Goal: Information Seeking & Learning: Check status

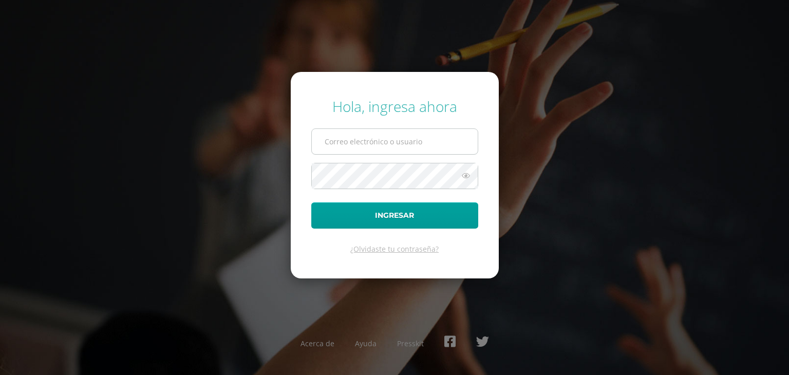
click at [342, 141] on input "text" at bounding box center [395, 141] width 166 height 25
type input "s.aguilar.2bdb@gmail.com"
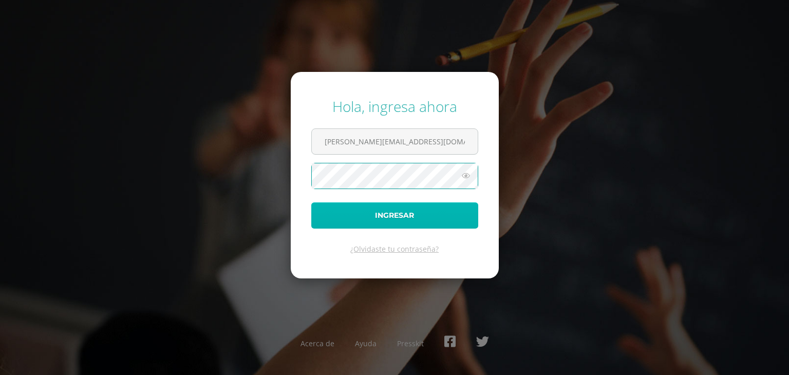
click at [418, 219] on button "Ingresar" at bounding box center [394, 215] width 167 height 26
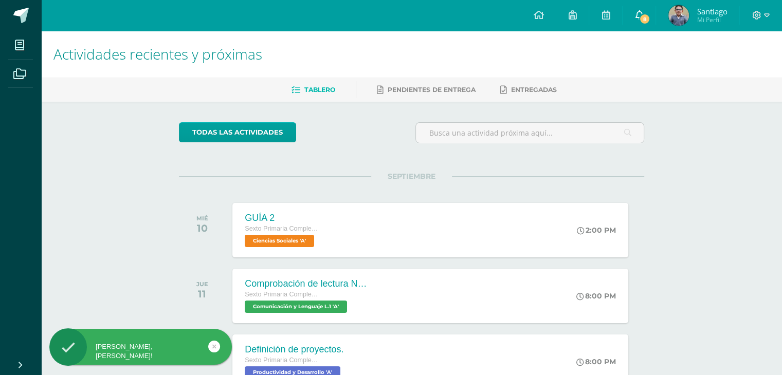
click at [637, 13] on icon at bounding box center [639, 14] width 8 height 9
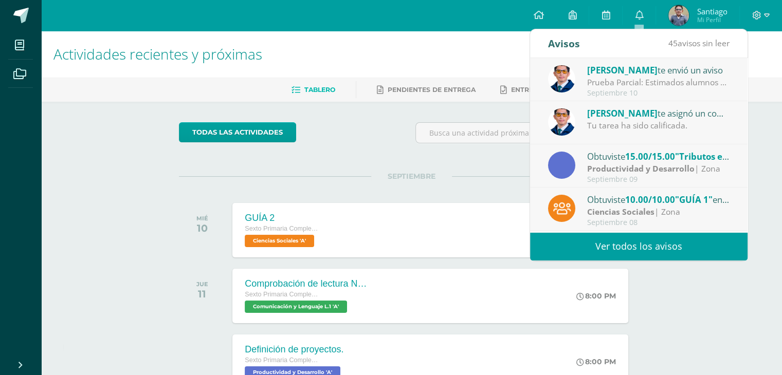
click at [616, 243] on link "Ver todos los avisos" at bounding box center [638, 246] width 217 height 28
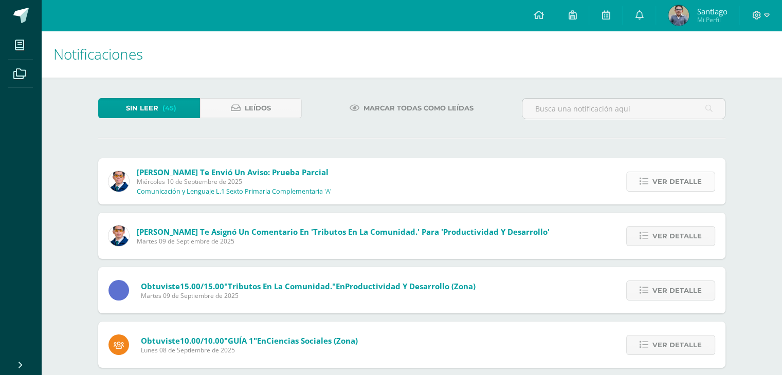
click at [672, 181] on span "Ver detalle" at bounding box center [676, 181] width 49 height 19
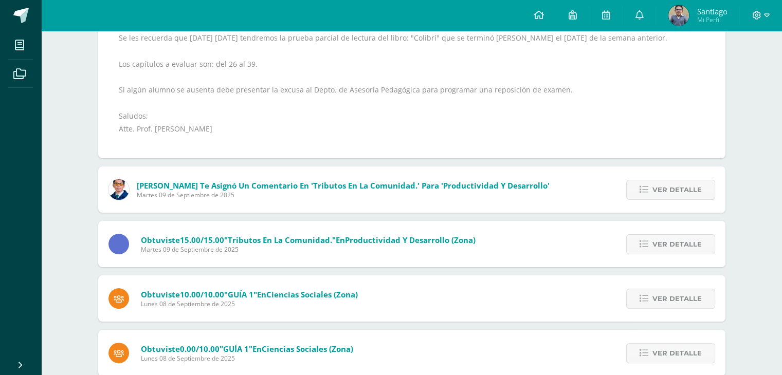
scroll to position [206, 0]
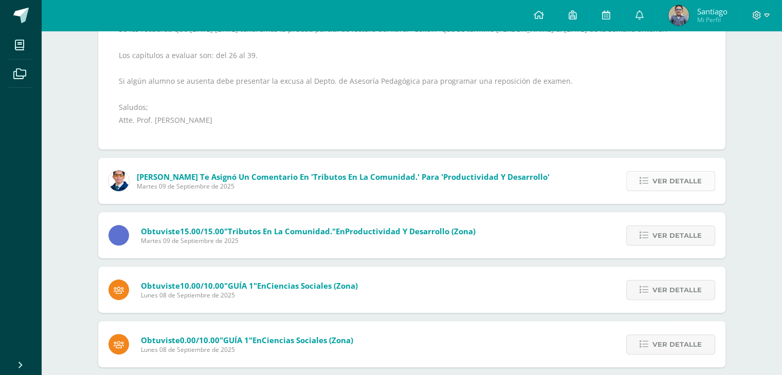
click at [666, 184] on span "Ver detalle" at bounding box center [676, 181] width 49 height 19
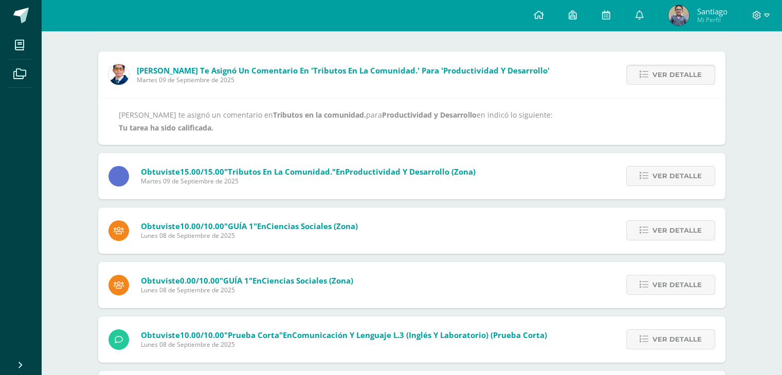
scroll to position [108, 0]
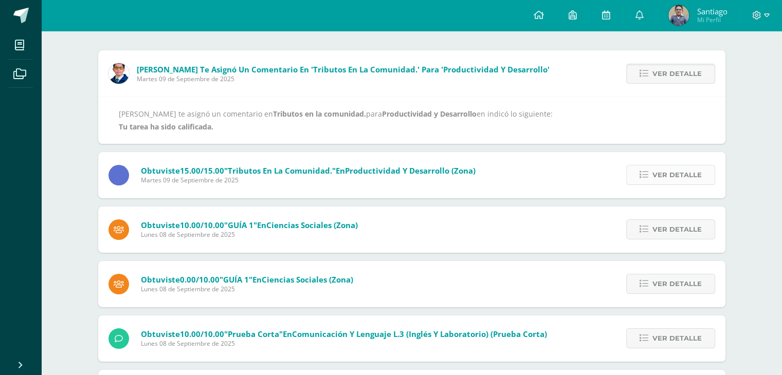
click at [671, 177] on span "Ver detalle" at bounding box center [676, 174] width 49 height 19
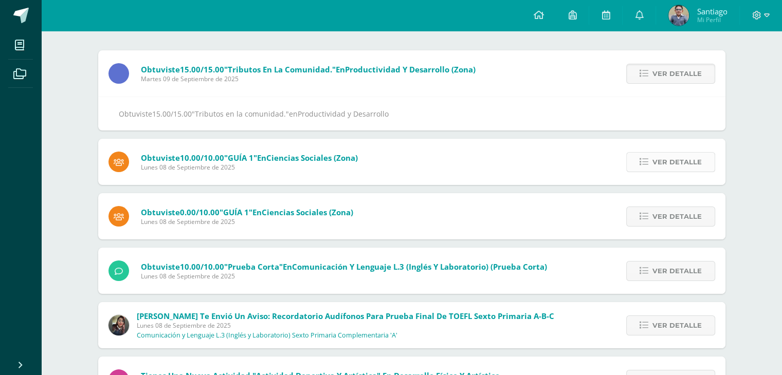
click at [678, 160] on span "Ver detalle" at bounding box center [676, 162] width 49 height 19
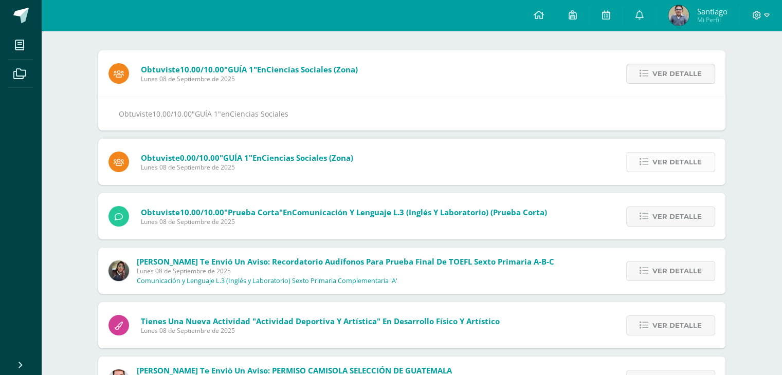
click at [671, 165] on span "Ver detalle" at bounding box center [676, 162] width 49 height 19
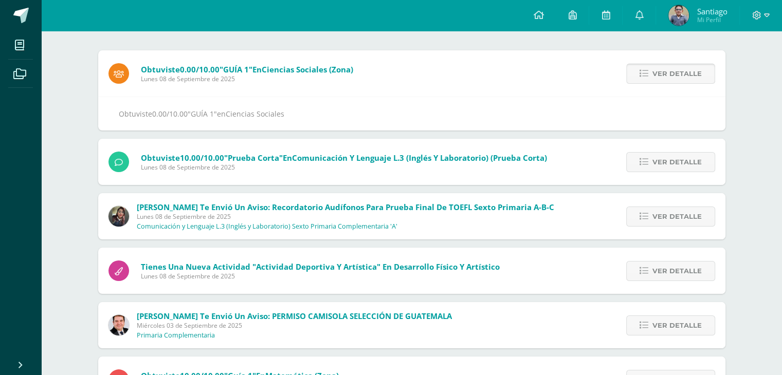
click at [671, 165] on span "Ver detalle" at bounding box center [676, 162] width 49 height 19
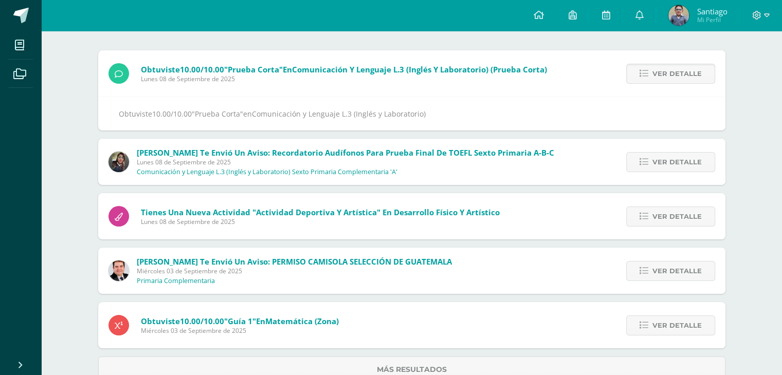
click at [671, 165] on span "Ver detalle" at bounding box center [676, 162] width 49 height 19
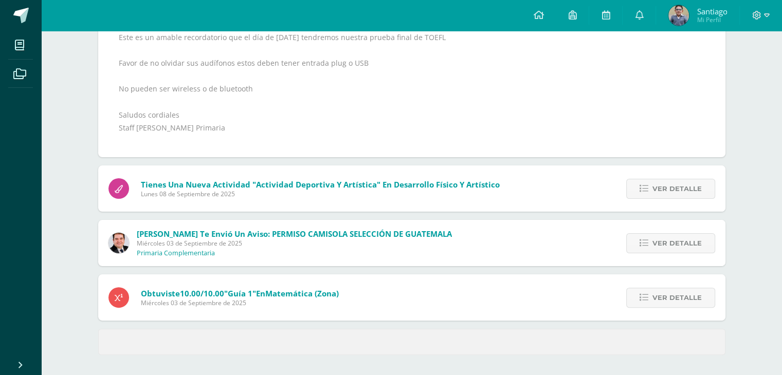
scroll to position [212, 0]
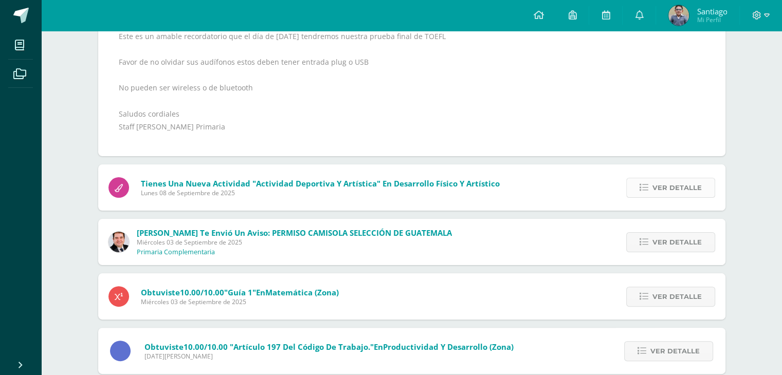
click at [666, 190] on span "Ver detalle" at bounding box center [676, 187] width 49 height 19
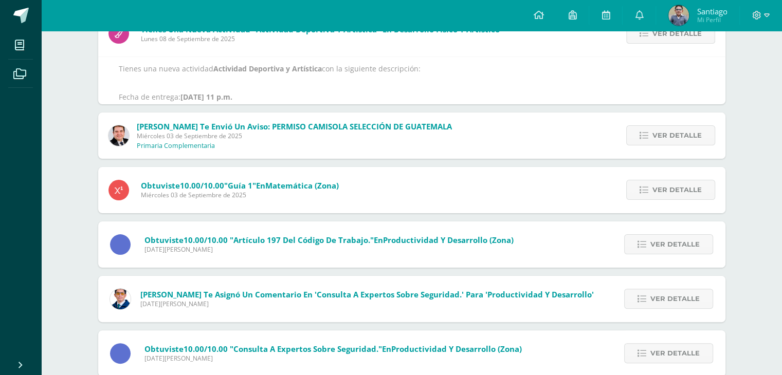
scroll to position [165, 0]
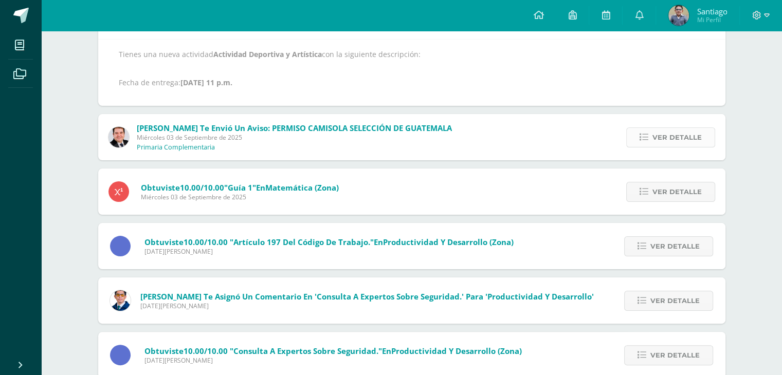
click at [670, 138] on span "Ver detalle" at bounding box center [676, 137] width 49 height 19
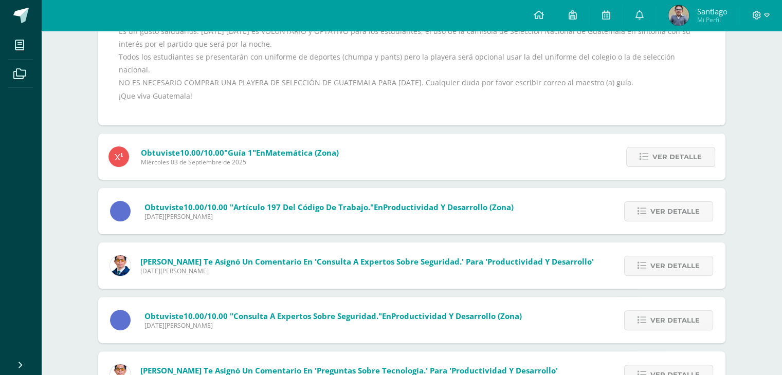
scroll to position [222, 0]
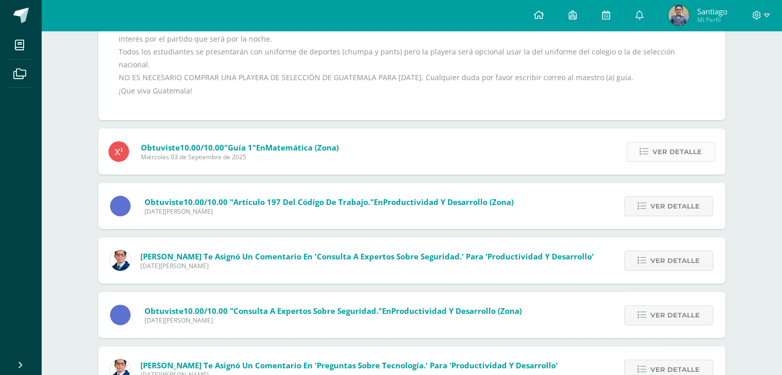
click at [666, 144] on span "Ver detalle" at bounding box center [676, 151] width 49 height 19
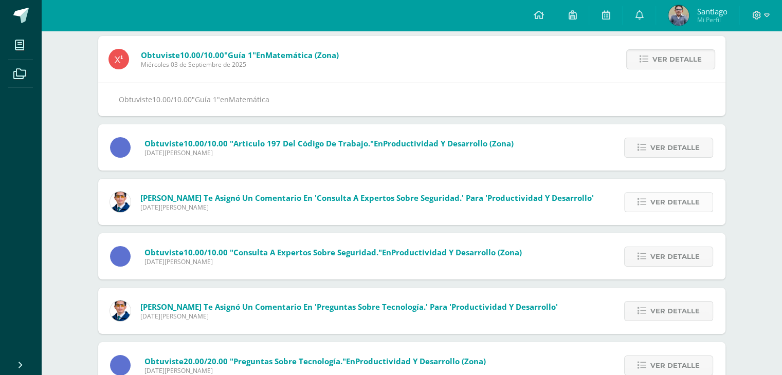
scroll to position [125, 0]
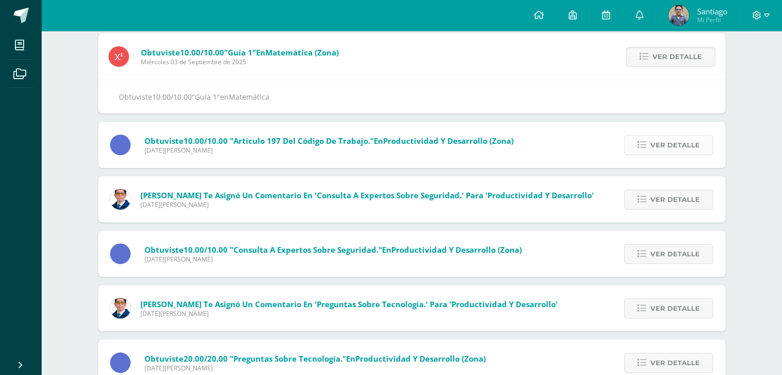
click at [650, 146] on link "Ver detalle" at bounding box center [668, 145] width 89 height 20
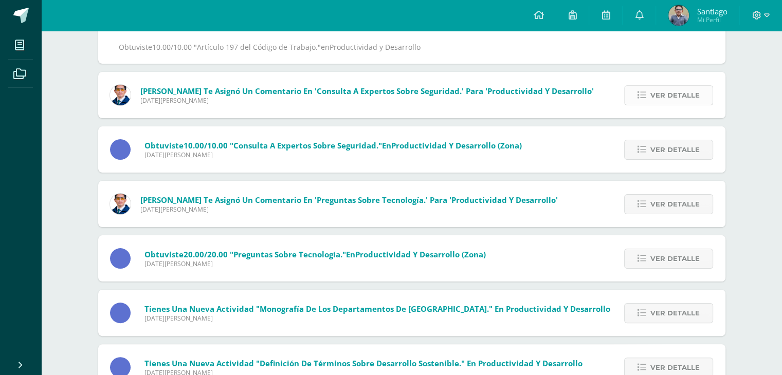
scroll to position [176, 0]
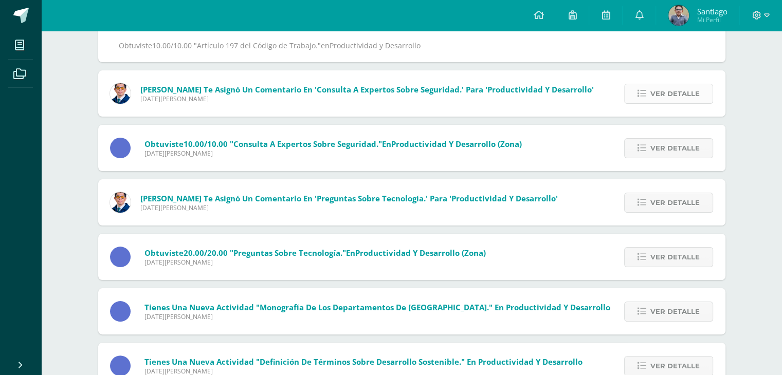
click at [684, 92] on span "Ver detalle" at bounding box center [674, 93] width 49 height 19
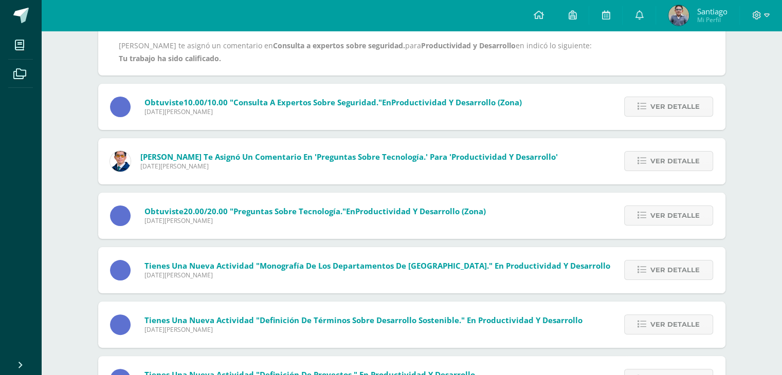
scroll to position [130, 0]
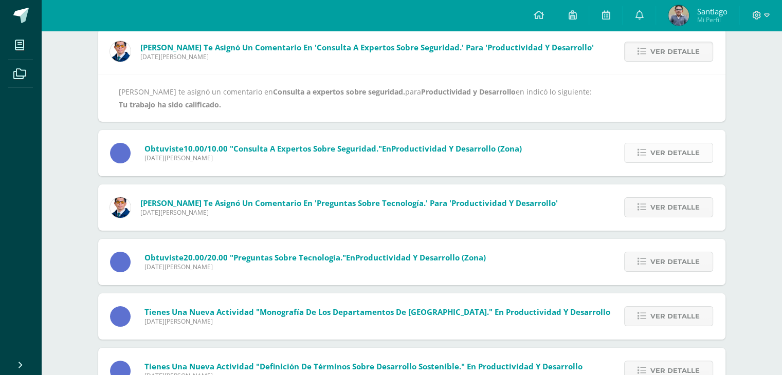
click at [678, 155] on span "Ver detalle" at bounding box center [674, 152] width 49 height 19
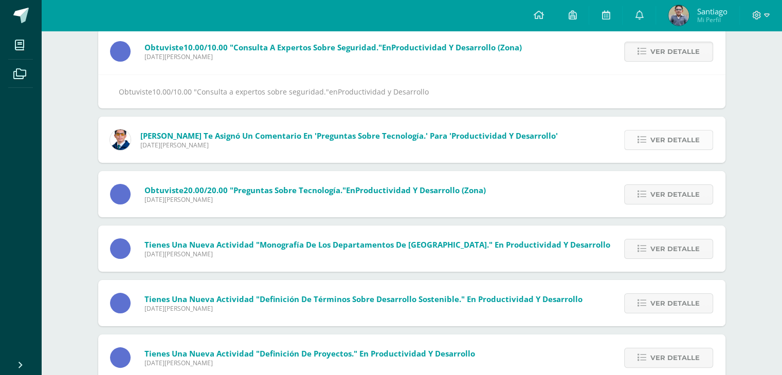
click at [699, 142] on span "Ver detalle" at bounding box center [674, 140] width 49 height 19
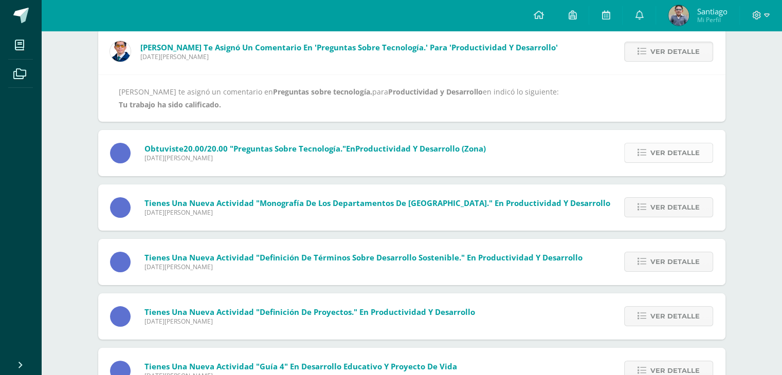
click at [681, 150] on span "Ver detalle" at bounding box center [674, 152] width 49 height 19
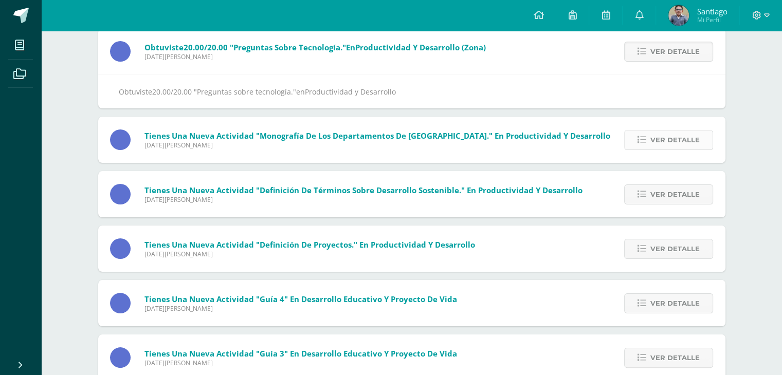
click at [658, 140] on span "Ver detalle" at bounding box center [674, 140] width 49 height 19
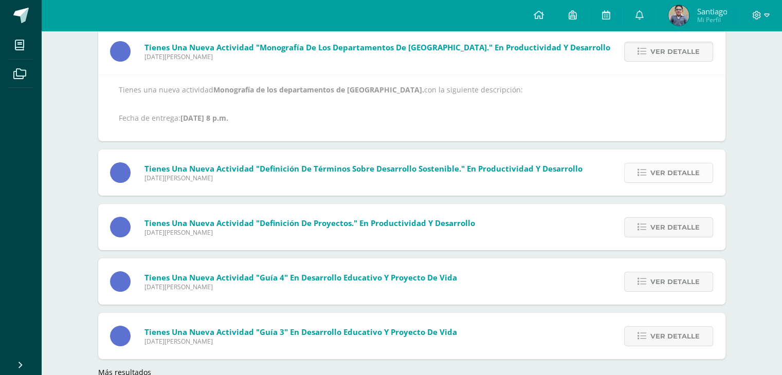
click at [672, 169] on span "Ver detalle" at bounding box center [674, 172] width 49 height 19
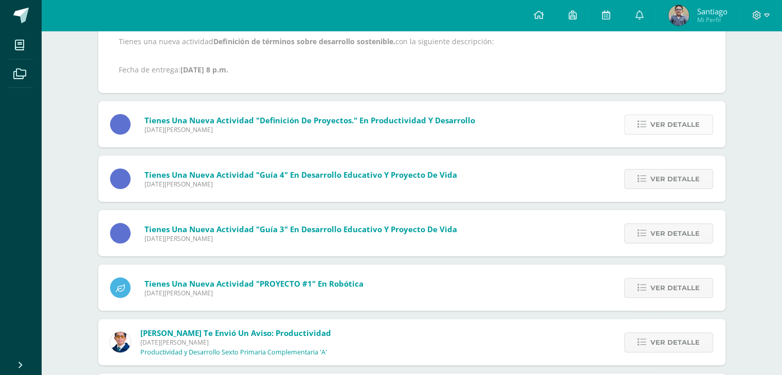
scroll to position [181, 0]
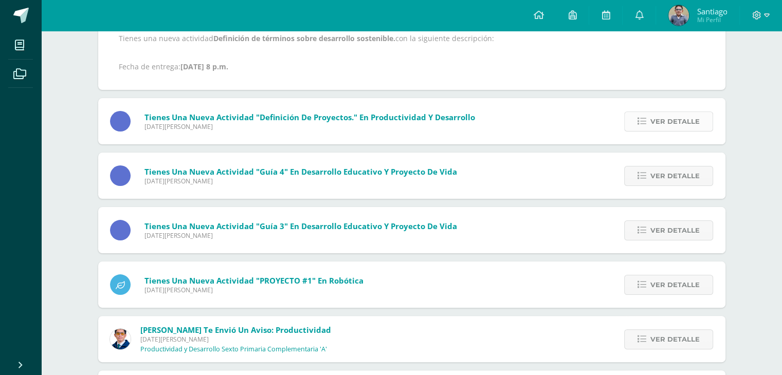
click at [682, 120] on span "Ver detalle" at bounding box center [674, 121] width 49 height 19
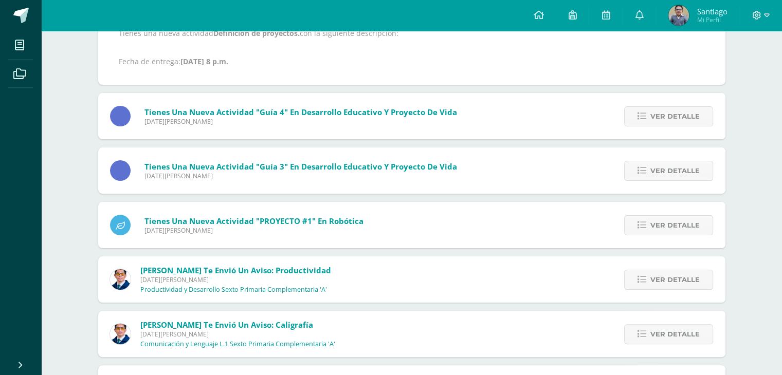
scroll to position [187, 0]
click at [666, 112] on span "Ver detalle" at bounding box center [674, 115] width 49 height 19
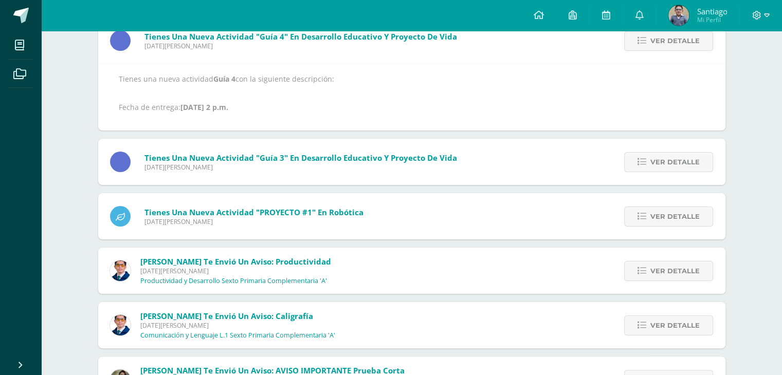
scroll to position [192, 0]
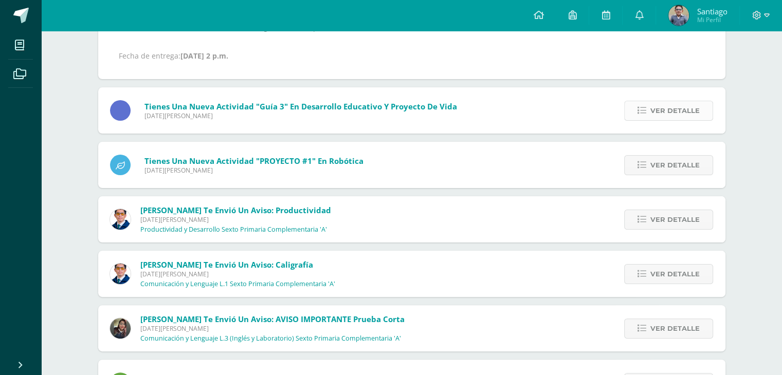
click at [703, 107] on link "Ver detalle" at bounding box center [668, 111] width 89 height 20
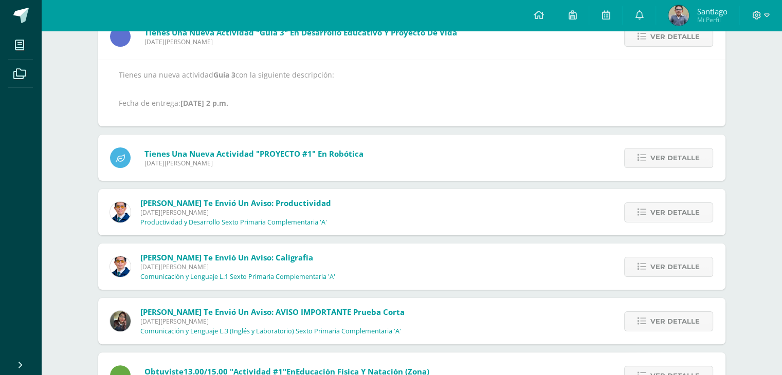
scroll to position [146, 0]
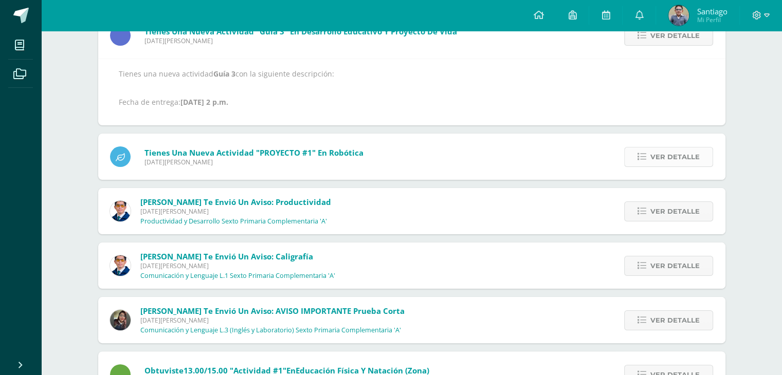
click at [686, 152] on span "Ver detalle" at bounding box center [674, 156] width 49 height 19
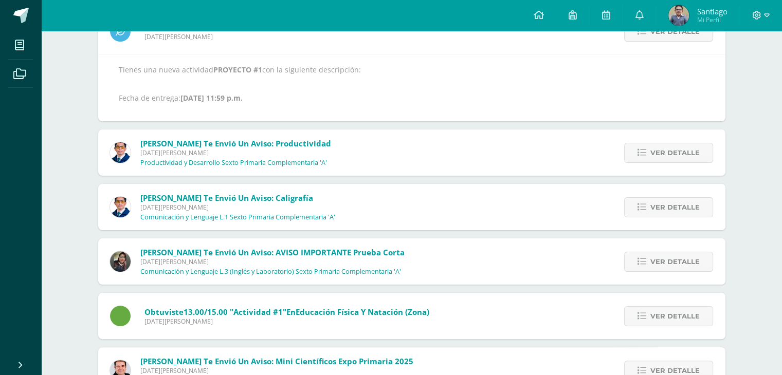
scroll to position [152, 0]
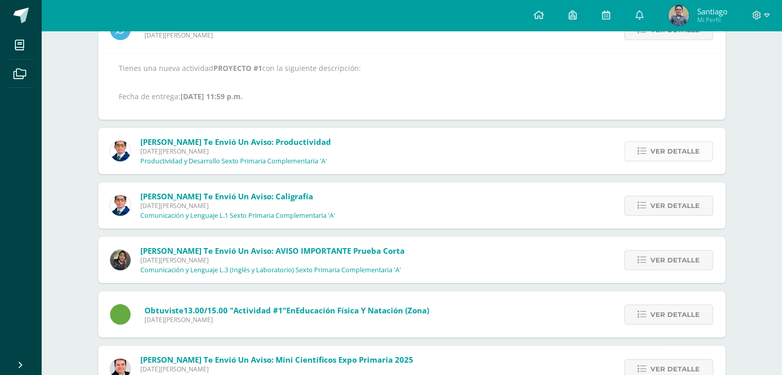
click at [678, 152] on span "Ver detalle" at bounding box center [674, 151] width 49 height 19
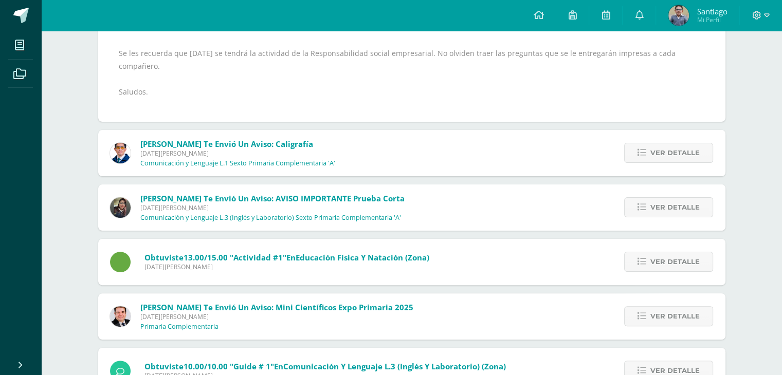
scroll to position [208, 0]
click at [675, 143] on span "Ver detalle" at bounding box center [674, 152] width 49 height 19
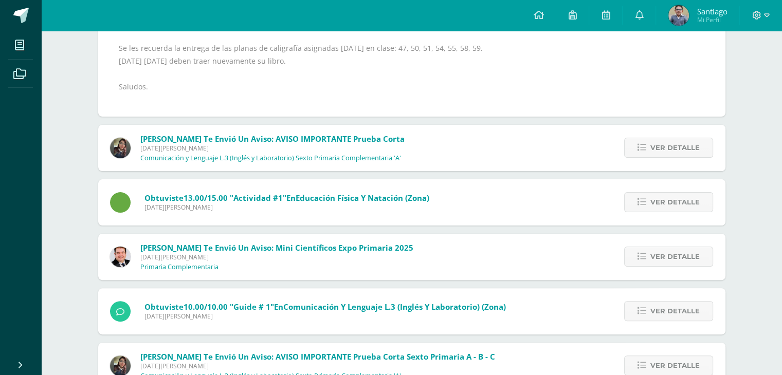
scroll to position [213, 0]
click at [674, 143] on span "Ver detalle" at bounding box center [674, 147] width 49 height 19
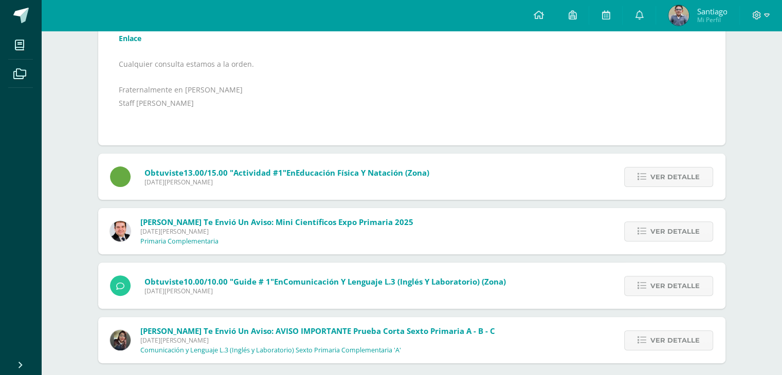
scroll to position [284, 0]
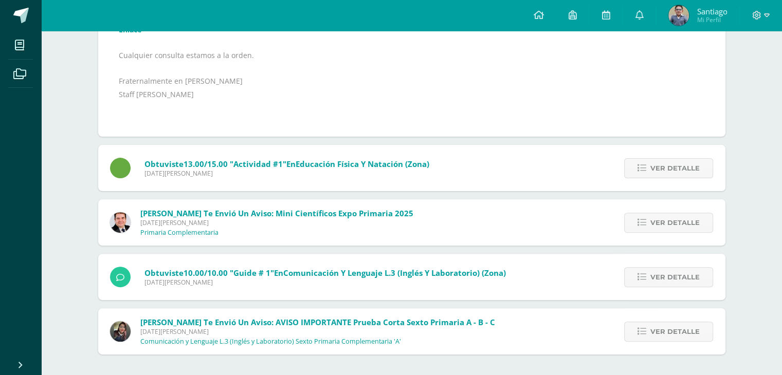
click at [673, 143] on div "Eddy te envió un aviso: AVISO IMPORTANTE prueba corta Miércoles 27 de Agosto de…" at bounding box center [411, 114] width 627 height 479
click at [675, 168] on span "Ver detalle" at bounding box center [674, 168] width 49 height 19
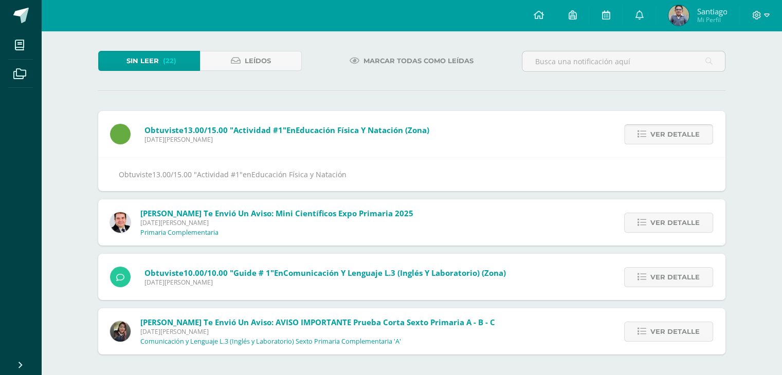
scroll to position [47, 0]
click at [676, 228] on span "Ver detalle" at bounding box center [674, 222] width 49 height 19
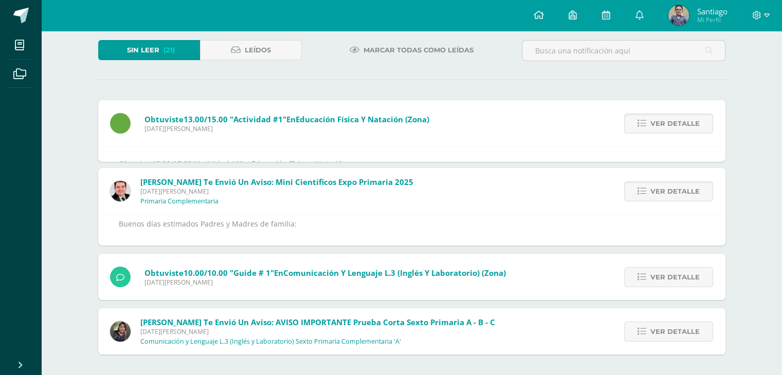
scroll to position [90, 0]
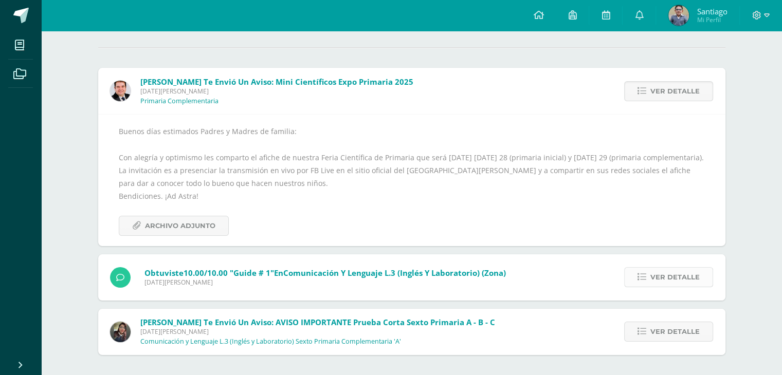
click at [655, 275] on span "Ver detalle" at bounding box center [674, 277] width 49 height 19
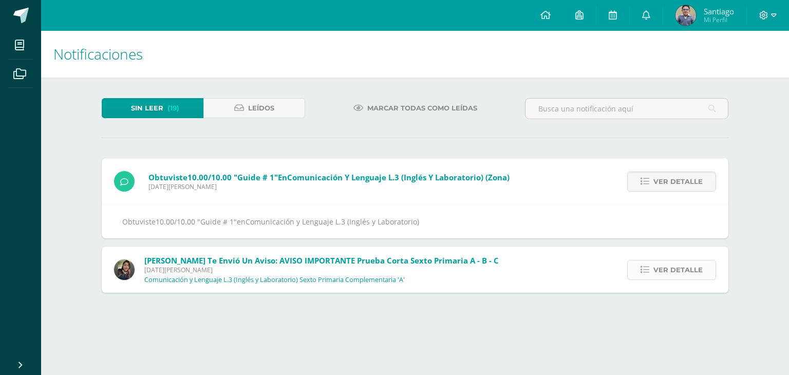
click at [677, 270] on span "Ver detalle" at bounding box center [678, 270] width 49 height 19
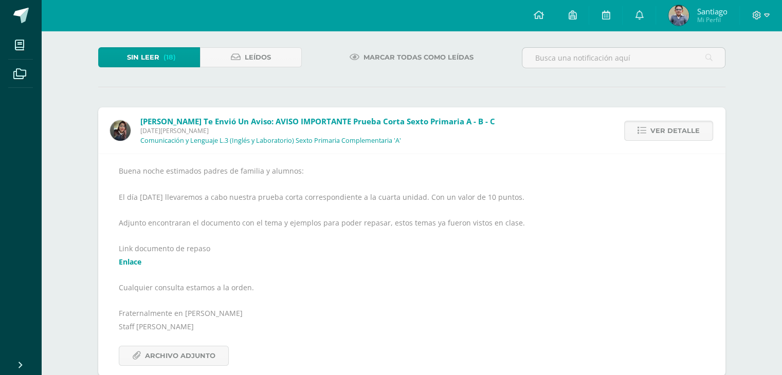
scroll to position [51, 0]
click at [709, 9] on span "Santiago" at bounding box center [711, 11] width 30 height 10
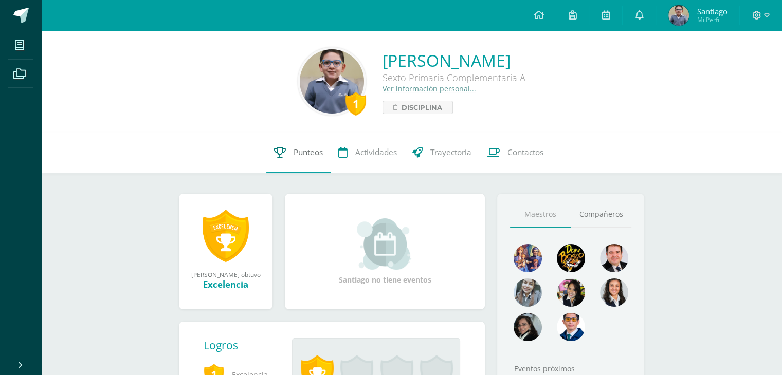
click at [298, 149] on span "Punteos" at bounding box center [307, 152] width 29 height 11
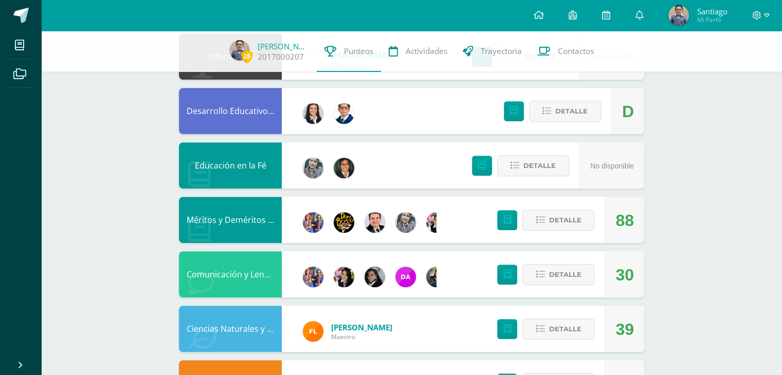
scroll to position [461, 0]
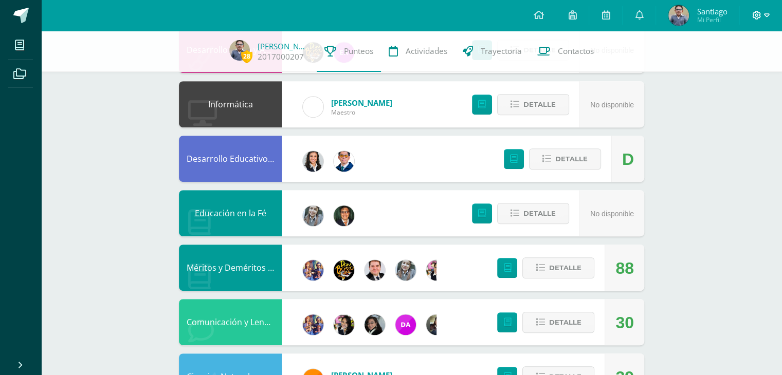
click at [764, 15] on icon at bounding box center [767, 15] width 6 height 4
click at [722, 67] on span "Cerrar sesión" at bounding box center [734, 70] width 46 height 10
